Goal: Task Accomplishment & Management: Manage account settings

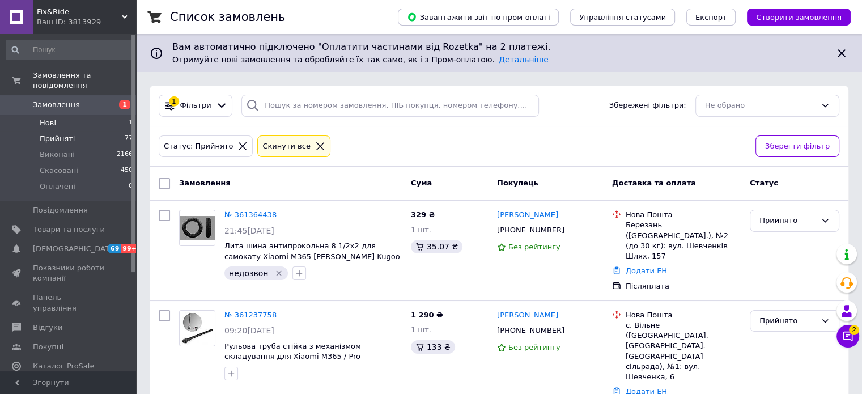
click at [59, 115] on li "Нові 1" at bounding box center [69, 123] width 139 height 16
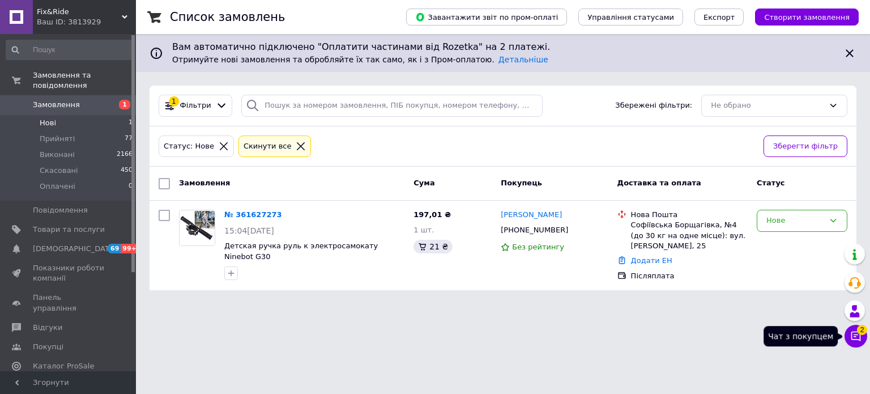
click at [855, 338] on icon at bounding box center [856, 335] width 11 height 11
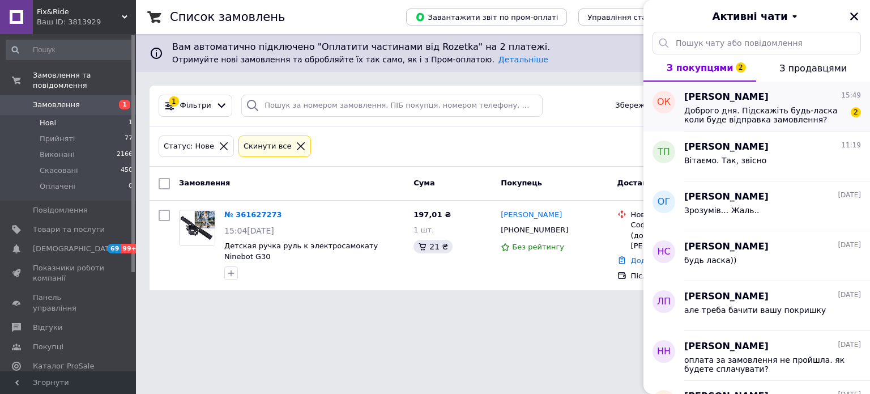
click at [725, 111] on span "Доброго дня. Підскажіть будь-ласка коли буде відправка замовлення?" at bounding box center [765, 115] width 161 height 18
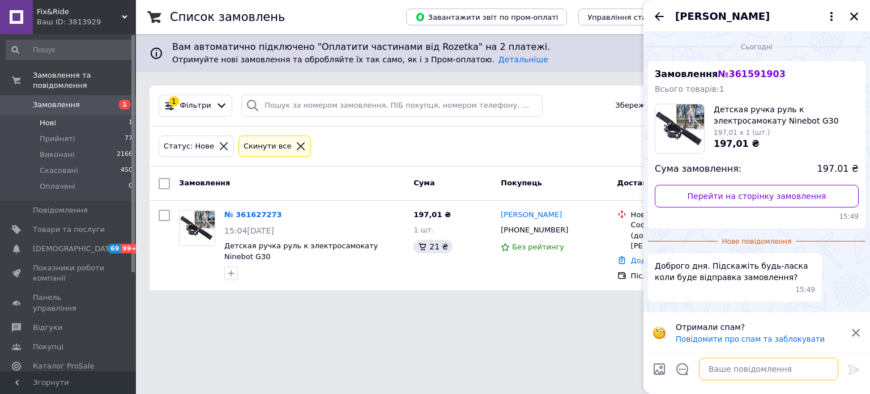
click at [745, 373] on textarea at bounding box center [768, 369] width 139 height 23
type textarea "Вітаємо. сьогодні можемо відправити"
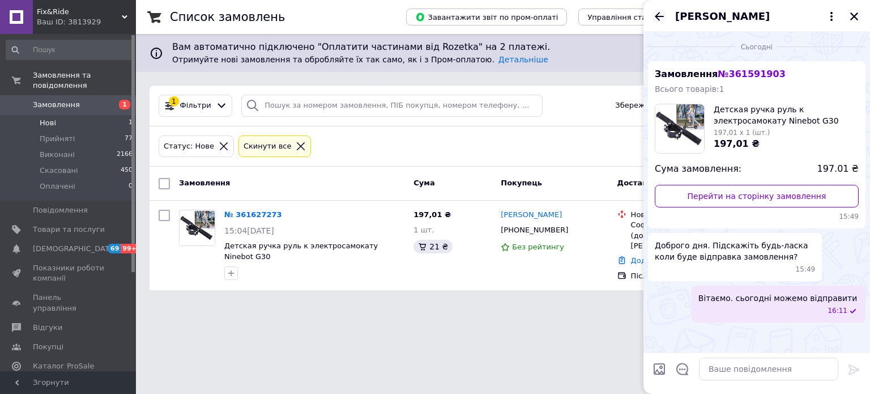
click at [656, 18] on icon "Назад" at bounding box center [660, 17] width 14 height 14
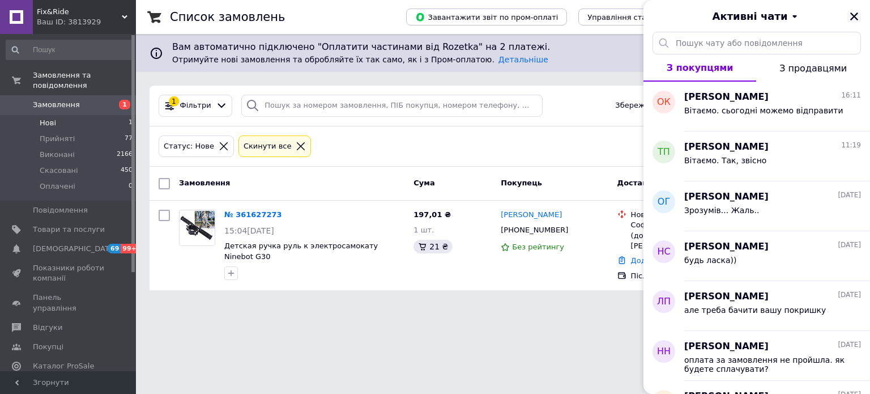
click at [857, 19] on icon "Закрити" at bounding box center [855, 16] width 8 height 8
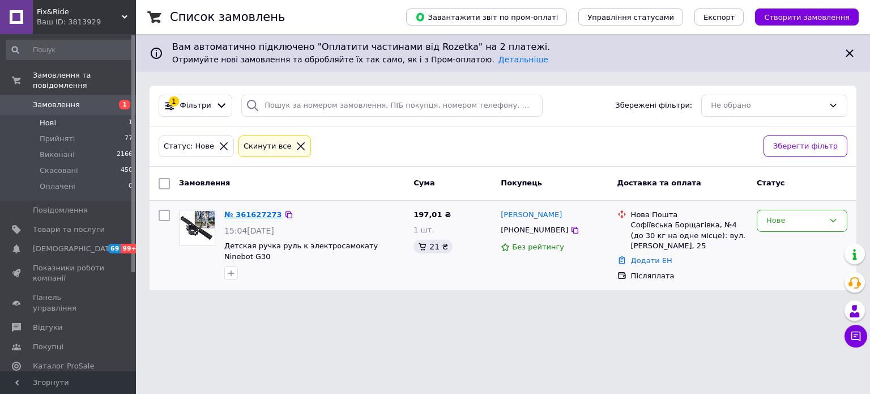
click at [245, 211] on link "№ 361627273" at bounding box center [253, 214] width 58 height 9
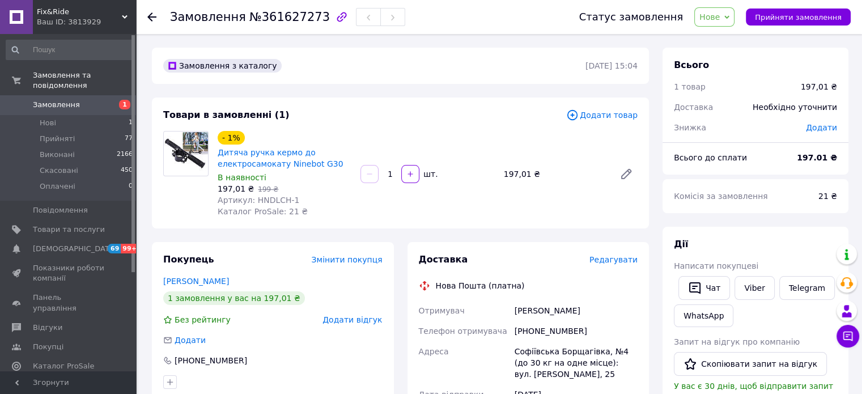
click at [734, 16] on span "Нове" at bounding box center [714, 16] width 40 height 19
click at [723, 40] on li "Прийнято" at bounding box center [721, 39] width 52 height 17
click at [763, 288] on link "Viber" at bounding box center [754, 288] width 40 height 24
click at [152, 20] on use at bounding box center [151, 16] width 9 height 9
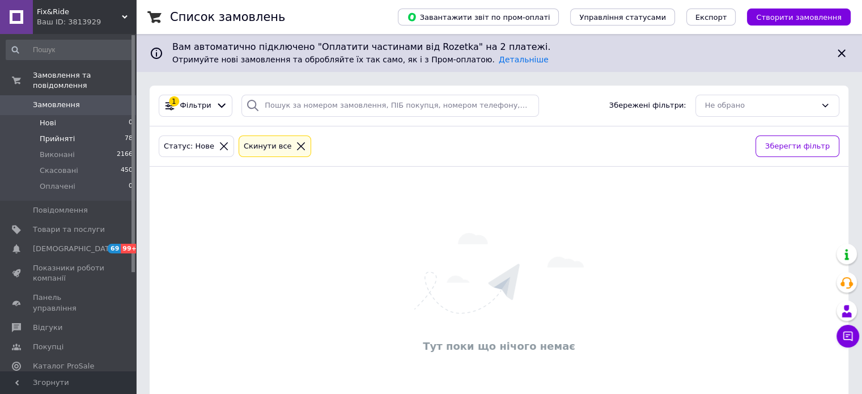
click at [92, 131] on li "Прийняті 78" at bounding box center [69, 139] width 139 height 16
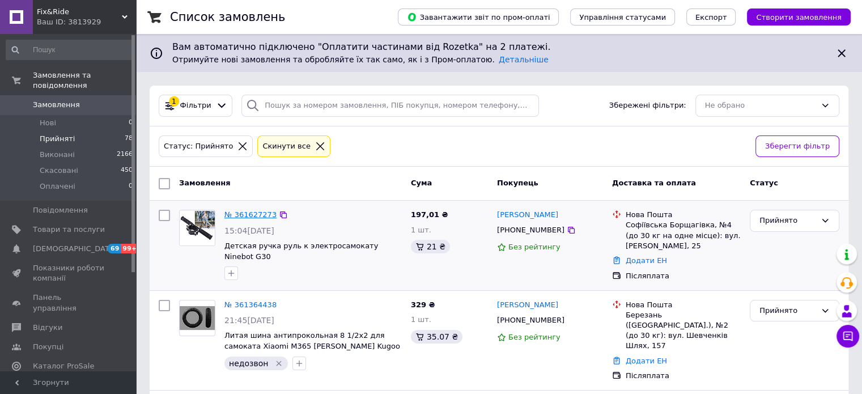
click at [247, 213] on link "№ 361627273" at bounding box center [250, 214] width 52 height 9
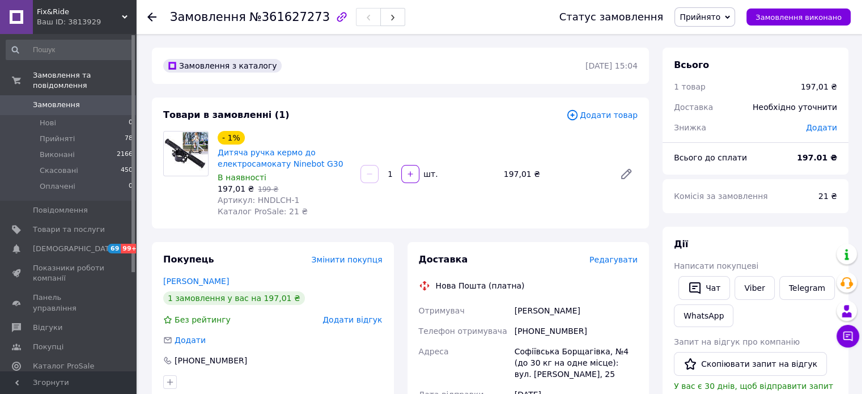
click at [623, 259] on span "Редагувати" at bounding box center [613, 259] width 48 height 9
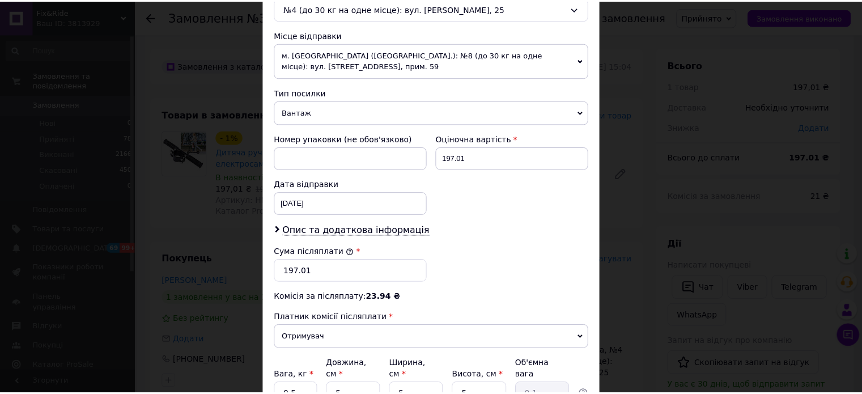
scroll to position [478, 0]
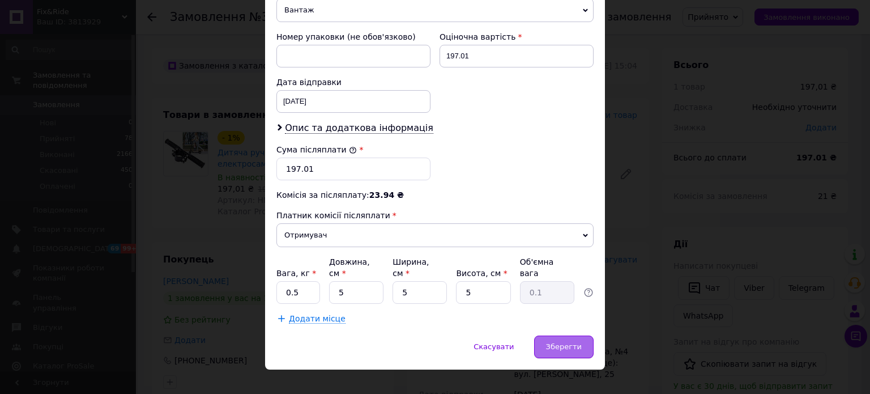
click at [567, 342] on span "Зберегти" at bounding box center [564, 346] width 36 height 9
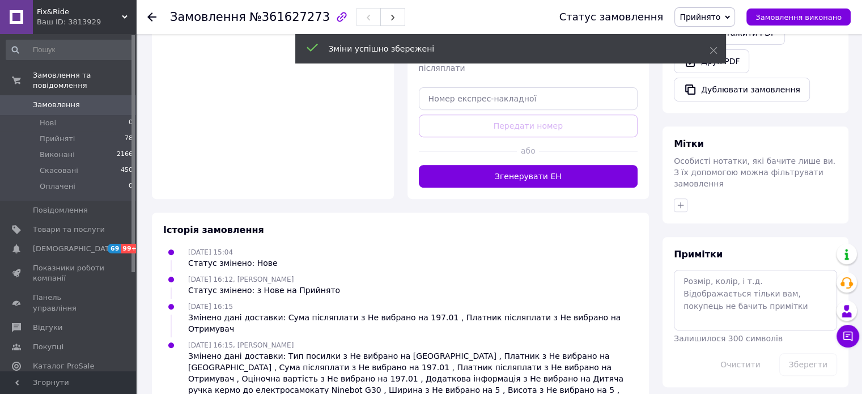
scroll to position [453, 0]
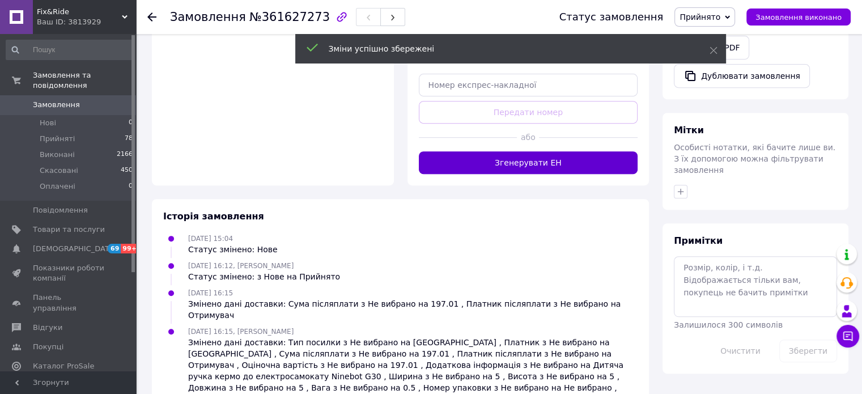
click at [537, 159] on button "Згенерувати ЕН" at bounding box center [528, 162] width 219 height 23
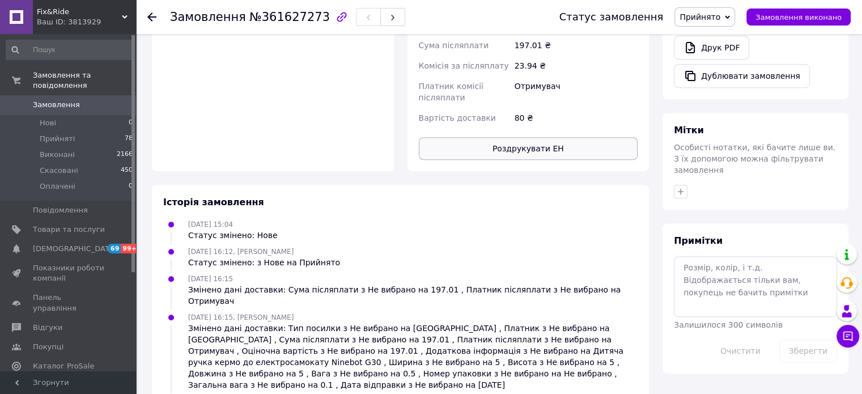
click at [528, 146] on button "Роздрукувати ЕН" at bounding box center [528, 148] width 219 height 23
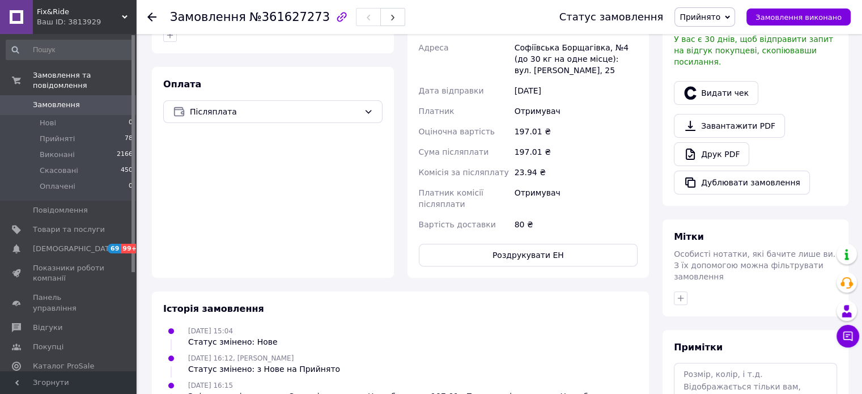
scroll to position [227, 0]
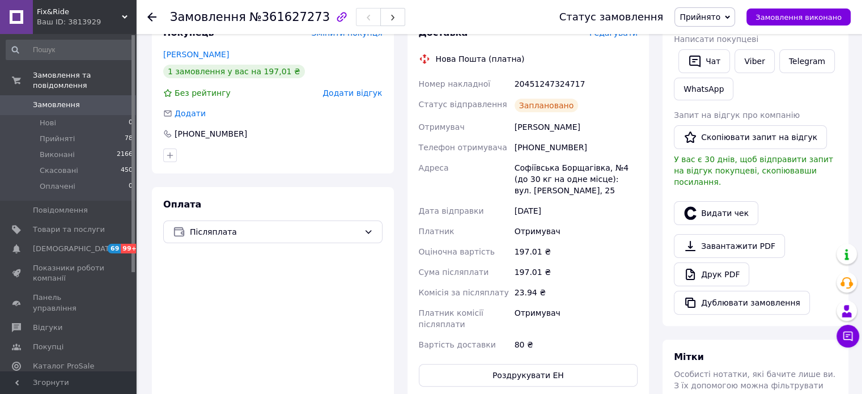
drag, startPoint x: 515, startPoint y: 124, endPoint x: 586, endPoint y: 126, distance: 71.4
click at [586, 126] on div "[PERSON_NAME]" at bounding box center [576, 127] width 128 height 20
copy div "[PERSON_NAME]"
click at [540, 149] on div "[PHONE_NUMBER]" at bounding box center [576, 147] width 128 height 20
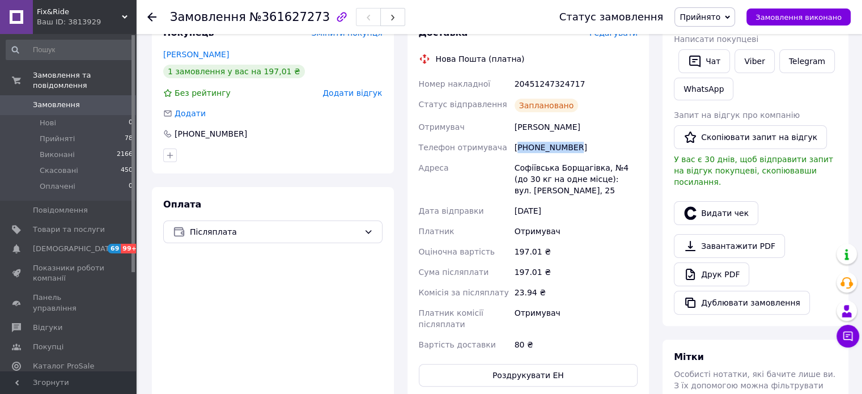
copy div "380978283529"
click at [298, 14] on span "№361627273" at bounding box center [289, 17] width 80 height 14
copy span "361627273"
click at [544, 84] on div "20451247324717" at bounding box center [576, 84] width 128 height 20
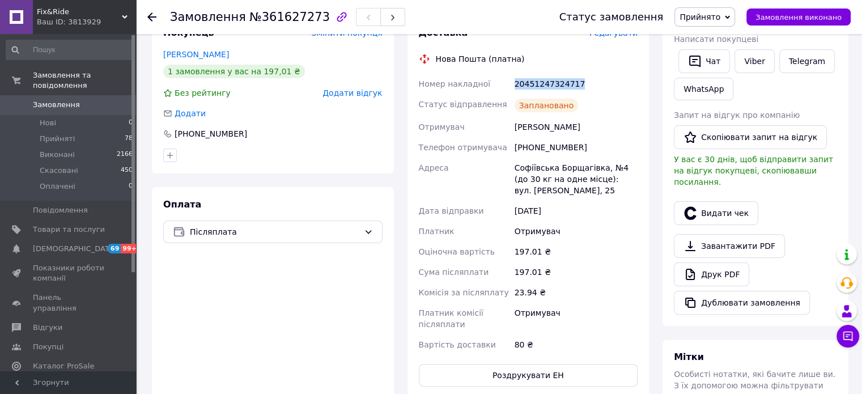
click at [544, 84] on div "20451247324717" at bounding box center [576, 84] width 128 height 20
copy div "20451247324717"
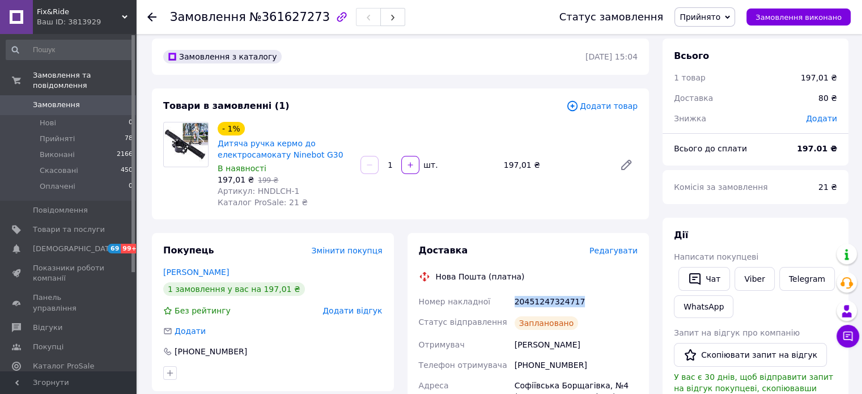
scroll to position [0, 0]
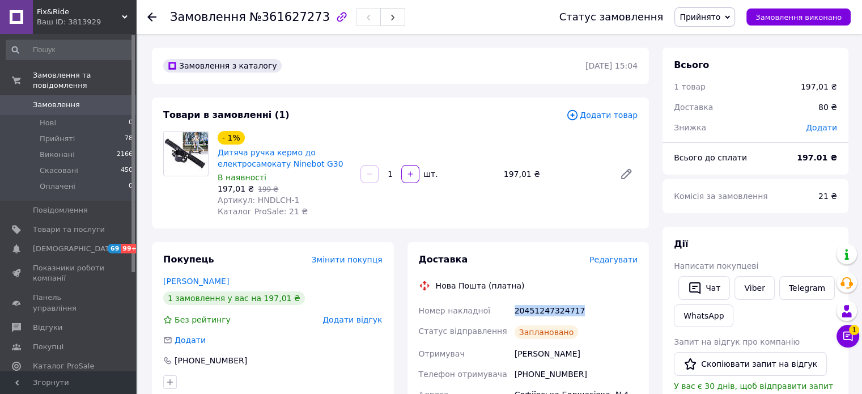
click at [712, 15] on span "Прийнято" at bounding box center [699, 16] width 41 height 9
click at [711, 35] on li "Виконано" at bounding box center [705, 39] width 60 height 17
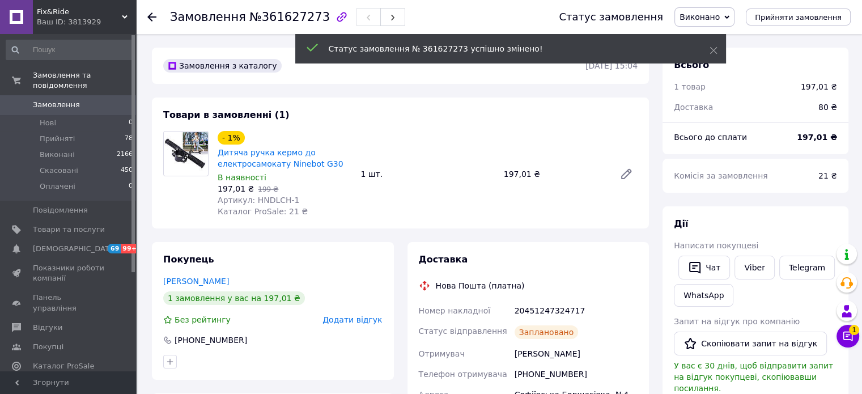
click at [150, 17] on use at bounding box center [151, 16] width 9 height 9
